Goal: Information Seeking & Learning: Learn about a topic

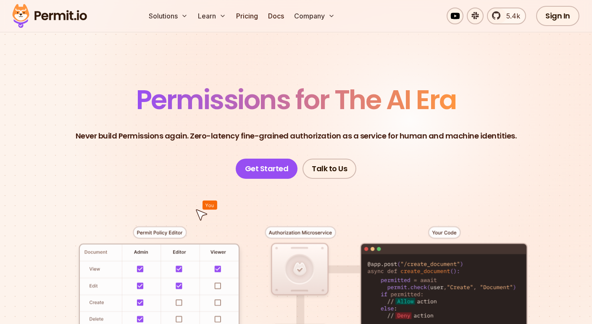
scroll to position [32, 0]
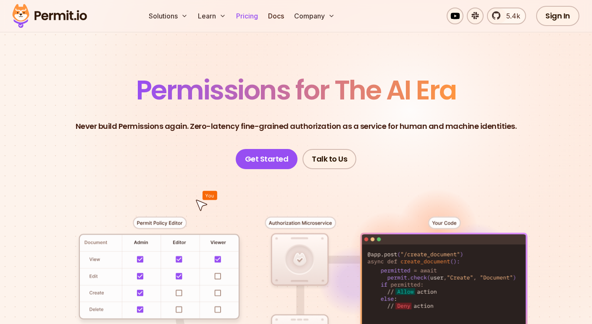
click at [246, 18] on link "Pricing" at bounding box center [247, 16] width 29 height 17
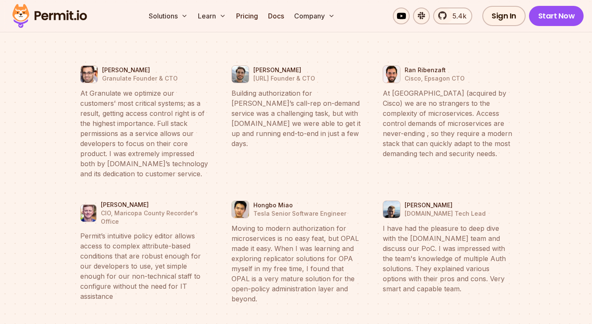
scroll to position [3215, 0]
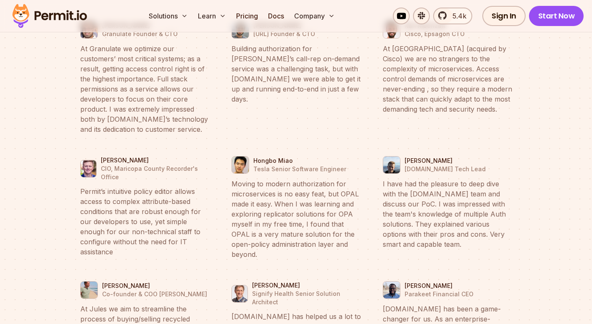
click at [55, 18] on img at bounding box center [49, 16] width 82 height 29
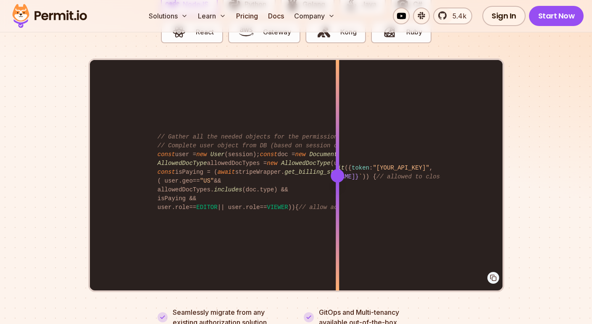
scroll to position [1696, 0]
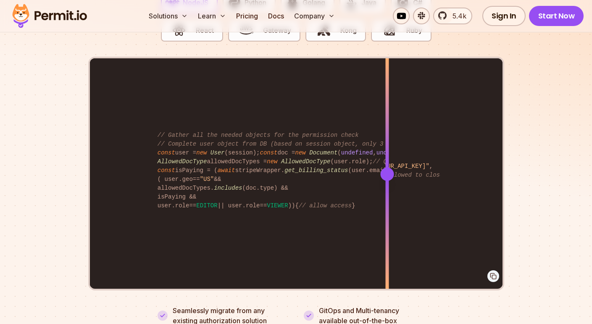
drag, startPoint x: 337, startPoint y: 165, endPoint x: 387, endPoint y: 165, distance: 49.6
click at [387, 168] on div at bounding box center [386, 174] width 13 height 13
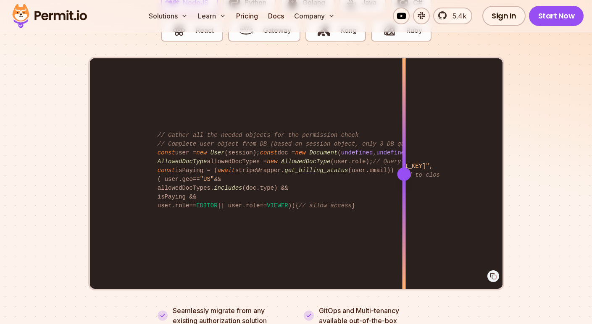
drag, startPoint x: 387, startPoint y: 165, endPoint x: 403, endPoint y: 162, distance: 16.7
click at [403, 168] on div at bounding box center [403, 174] width 13 height 13
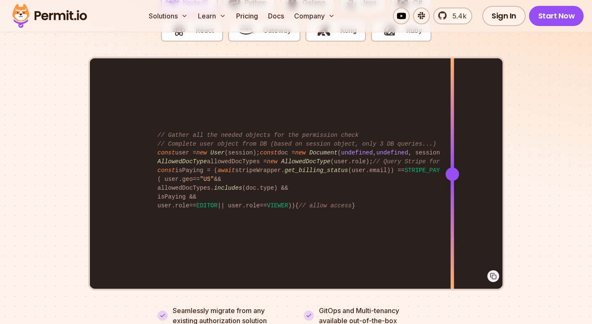
drag, startPoint x: 403, startPoint y: 165, endPoint x: 452, endPoint y: 168, distance: 49.2
click at [452, 168] on div at bounding box center [451, 174] width 13 height 13
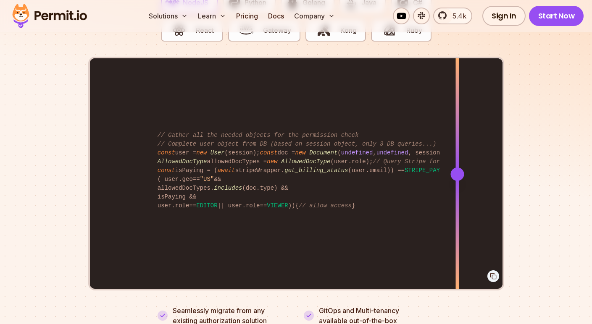
drag, startPoint x: 450, startPoint y: 165, endPoint x: 457, endPoint y: 172, distance: 9.8
click at [457, 172] on div at bounding box center [456, 174] width 3 height 232
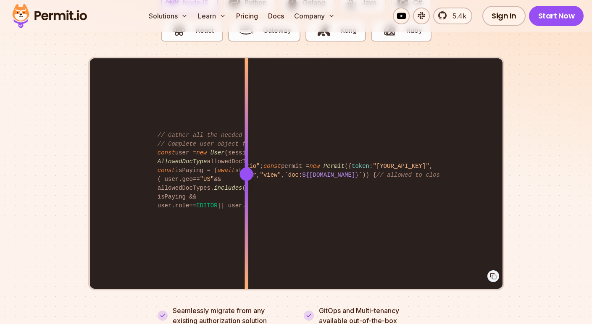
drag, startPoint x: 457, startPoint y: 165, endPoint x: 246, endPoint y: 188, distance: 211.6
click at [246, 188] on div at bounding box center [245, 174] width 3 height 232
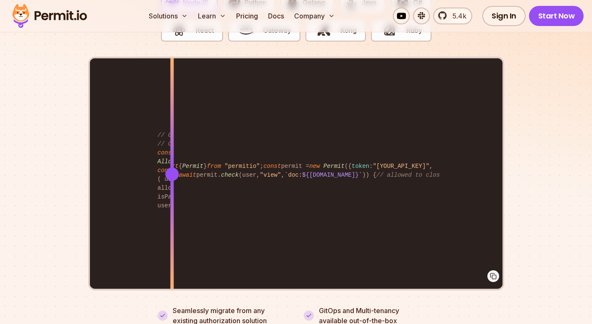
drag, startPoint x: 247, startPoint y: 164, endPoint x: 167, endPoint y: 156, distance: 80.2
click at [170, 156] on div at bounding box center [171, 174] width 3 height 232
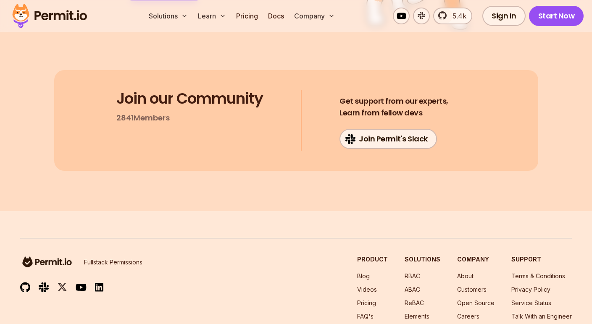
scroll to position [4537, 0]
